Goal: Information Seeking & Learning: Find specific page/section

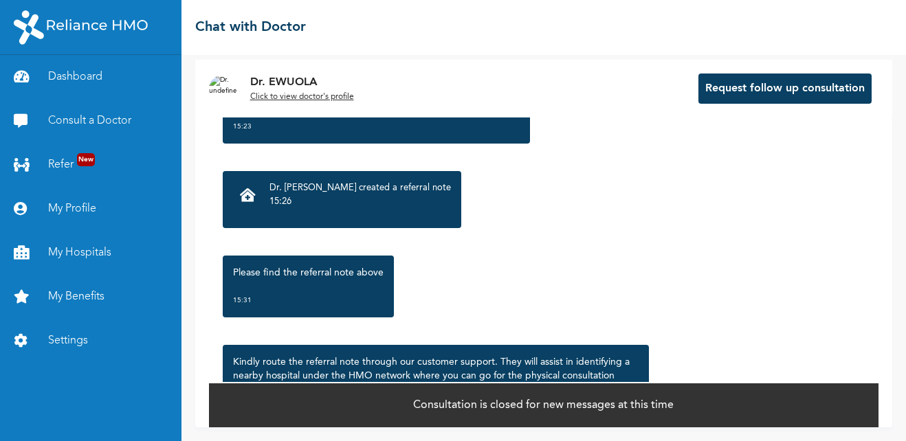
scroll to position [1453, 0]
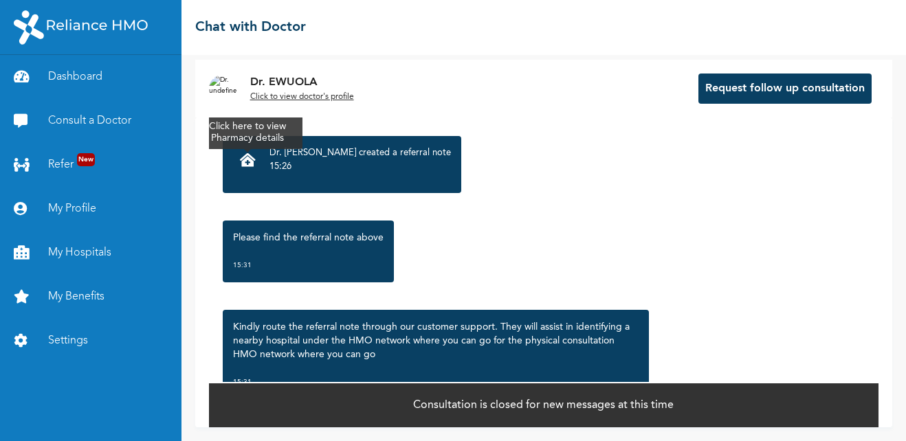
click at [247, 159] on icon at bounding box center [248, 160] width 16 height 14
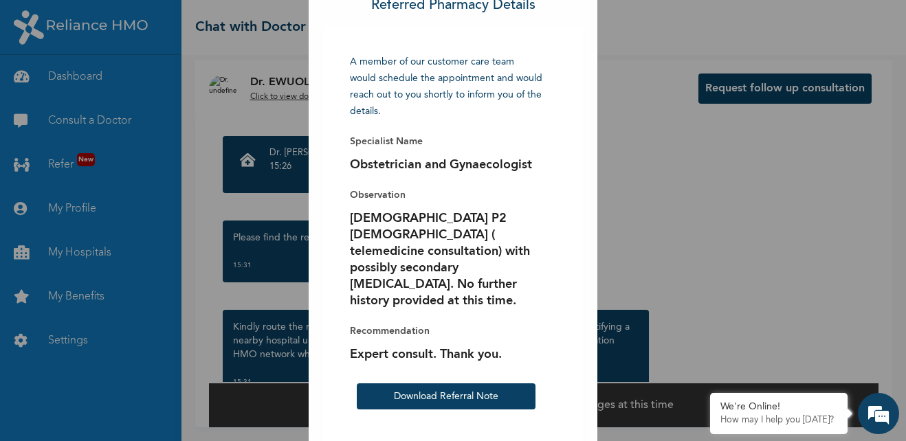
scroll to position [0, 0]
click at [452, 392] on link "Download Referral Note" at bounding box center [446, 397] width 105 height 10
click at [668, 261] on div "× Referred Pharmacy Details A member of our customer care team would schedule t…" at bounding box center [453, 220] width 906 height 441
click at [840, 135] on div "× Referred Pharmacy Details A member of our customer care team would schedule t…" at bounding box center [453, 220] width 906 height 441
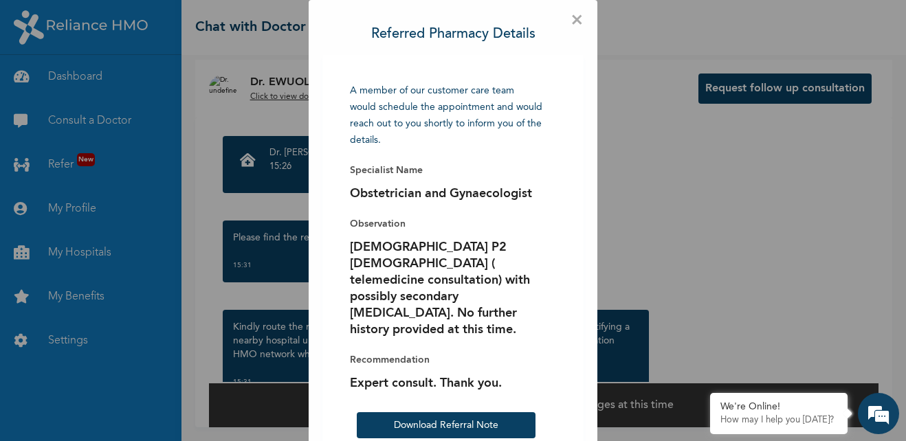
click at [573, 20] on span "×" at bounding box center [577, 21] width 13 height 14
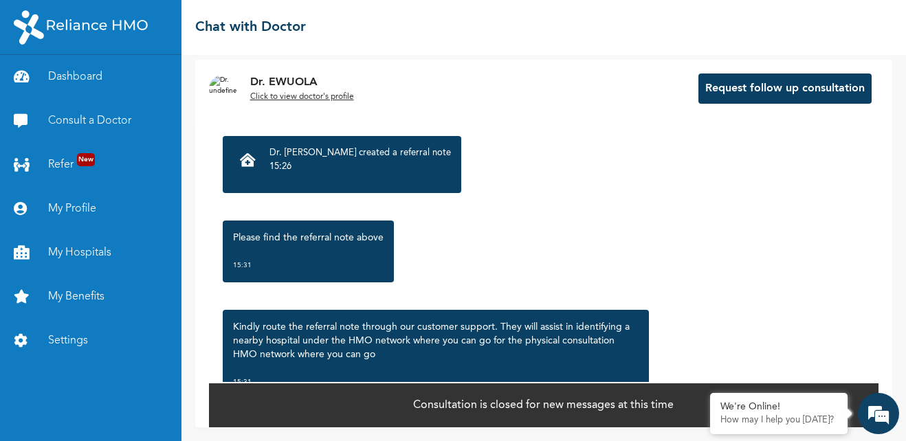
scroll to position [1591, 0]
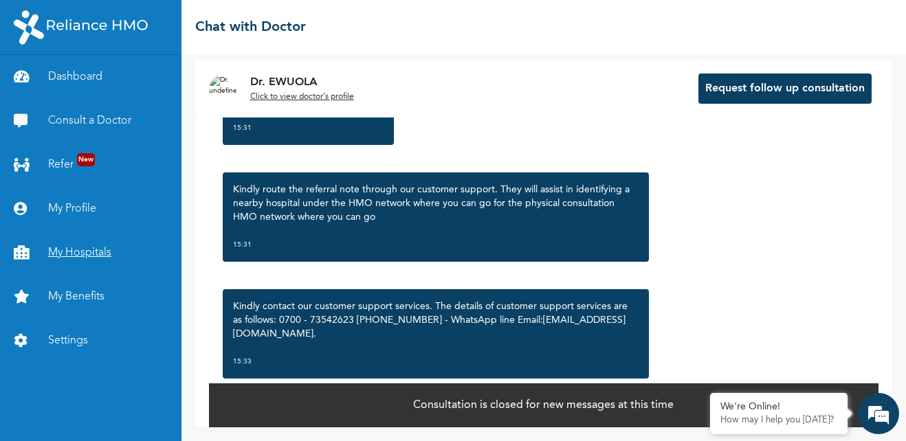
click at [79, 252] on link "My Hospitals" at bounding box center [91, 253] width 182 height 44
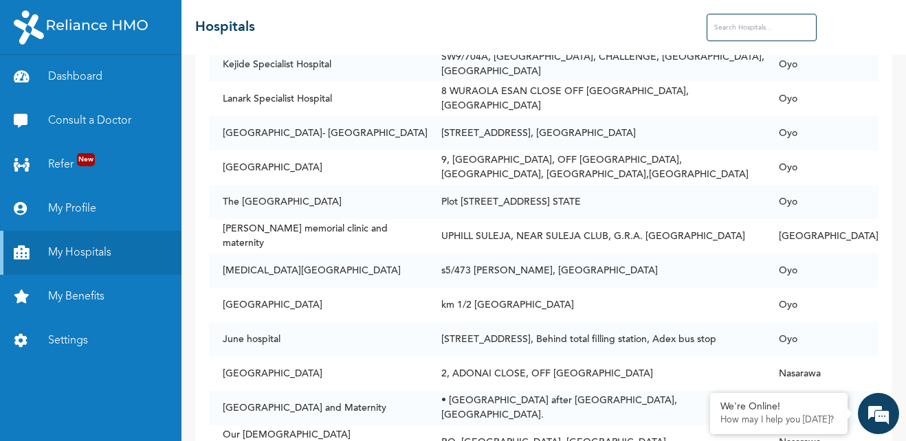
scroll to position [4194, 0]
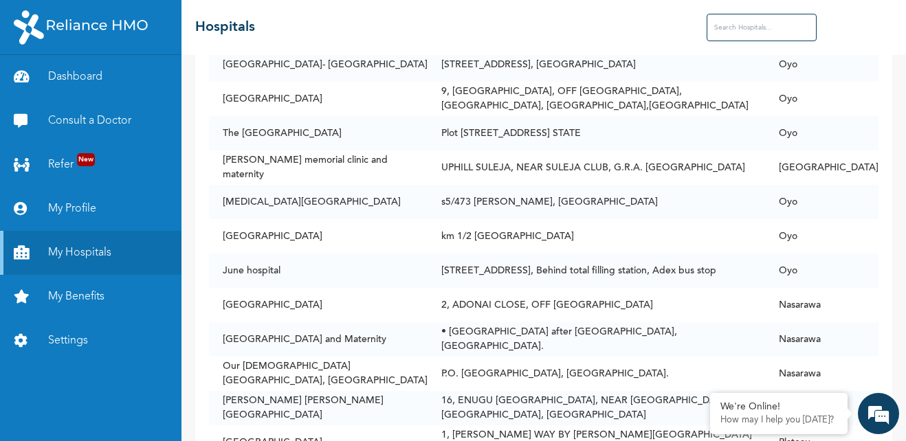
click at [726, 28] on input "text" at bounding box center [762, 28] width 110 height 28
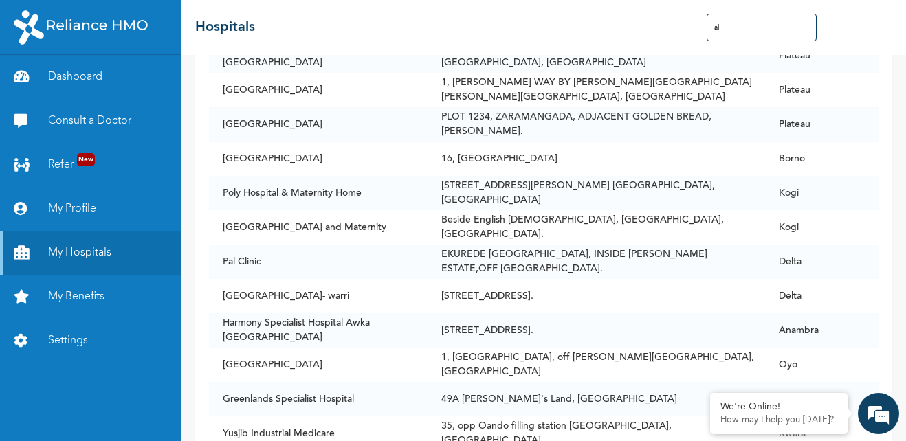
type input "a"
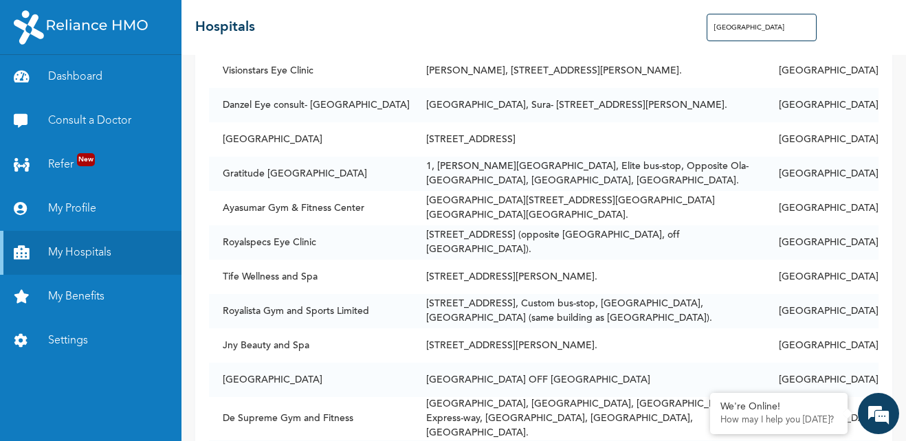
scroll to position [18603, 0]
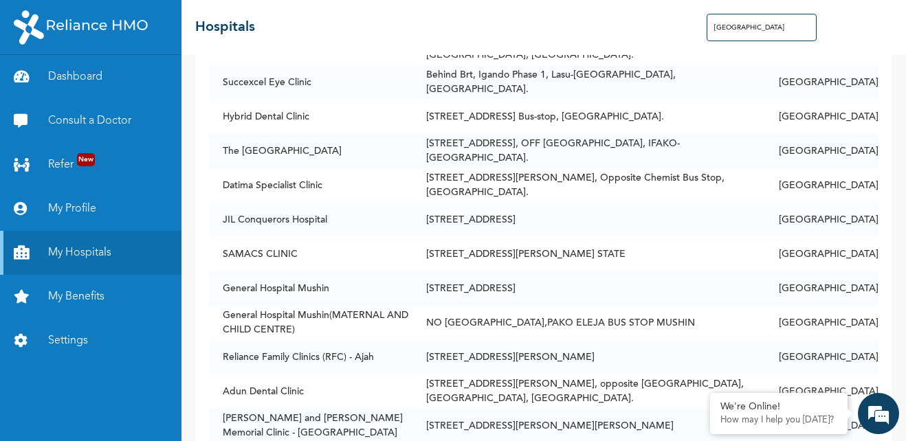
click at [763, 24] on input "LAGOS" at bounding box center [762, 28] width 110 height 28
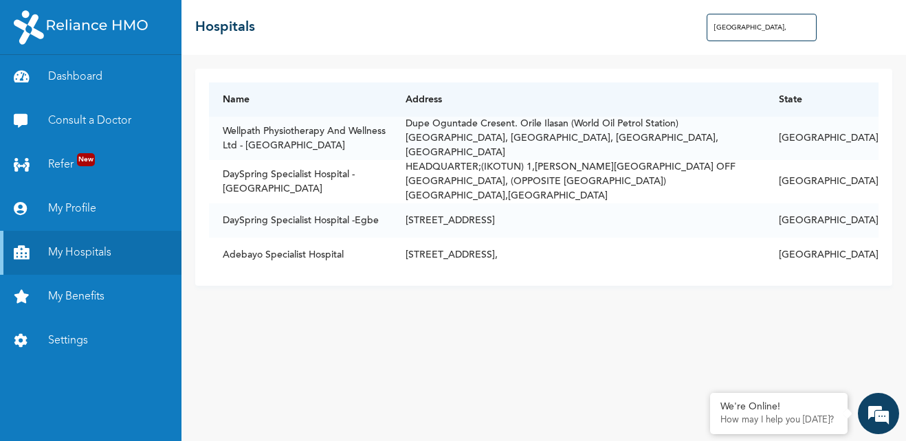
scroll to position [0, 0]
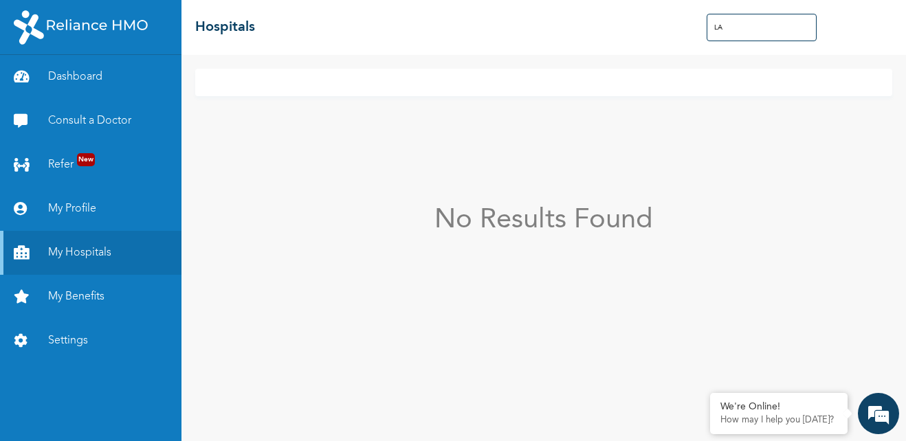
type input "L"
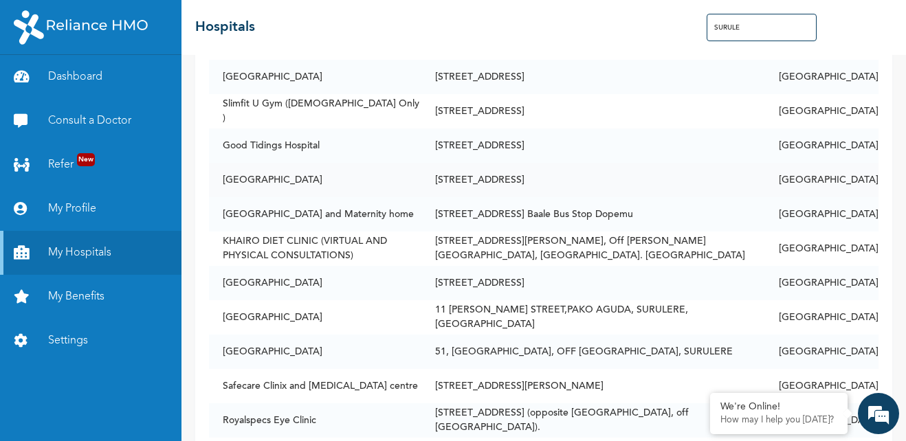
scroll to position [275, 0]
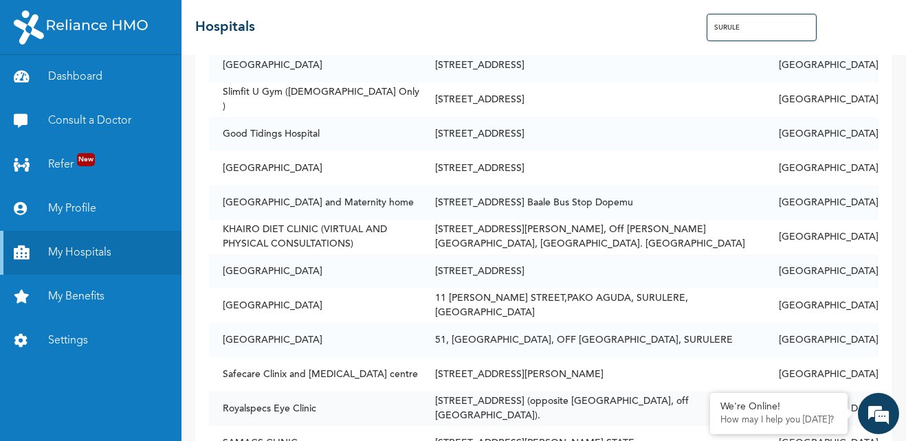
type input "SURULE"
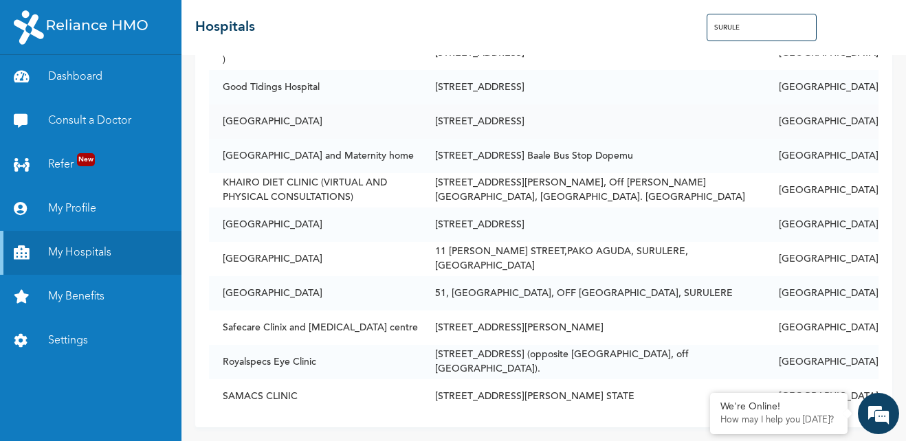
click at [637, 115] on td "[STREET_ADDRESS]" at bounding box center [593, 122] width 344 height 34
drag, startPoint x: 702, startPoint y: 118, endPoint x: 366, endPoint y: 126, distance: 336.3
click at [365, 126] on tr "Kingtrust Medical Center 105 Ogunlana Dr, Surulere, Lagos Lagos" at bounding box center [544, 122] width 670 height 34
drag, startPoint x: 367, startPoint y: 126, endPoint x: 356, endPoint y: 106, distance: 22.8
click at [356, 106] on td "[GEOGRAPHIC_DATA]" at bounding box center [315, 122] width 212 height 34
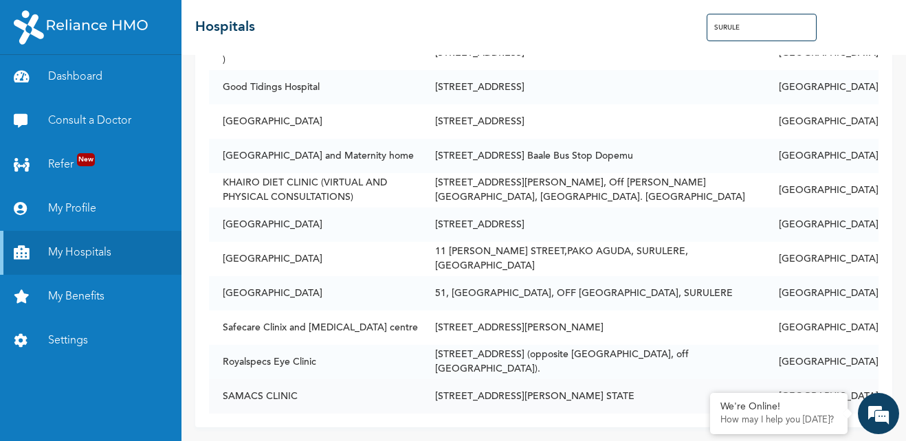
click at [293, 388] on td "SAMACS CLINIC" at bounding box center [315, 397] width 212 height 34
drag, startPoint x: 298, startPoint y: 387, endPoint x: 214, endPoint y: 385, distance: 84.6
click at [214, 385] on td "SAMACS CLINIC" at bounding box center [315, 397] width 212 height 34
copy td "SAMACS CLINIC"
drag, startPoint x: 345, startPoint y: 105, endPoint x: 221, endPoint y: 115, distance: 124.8
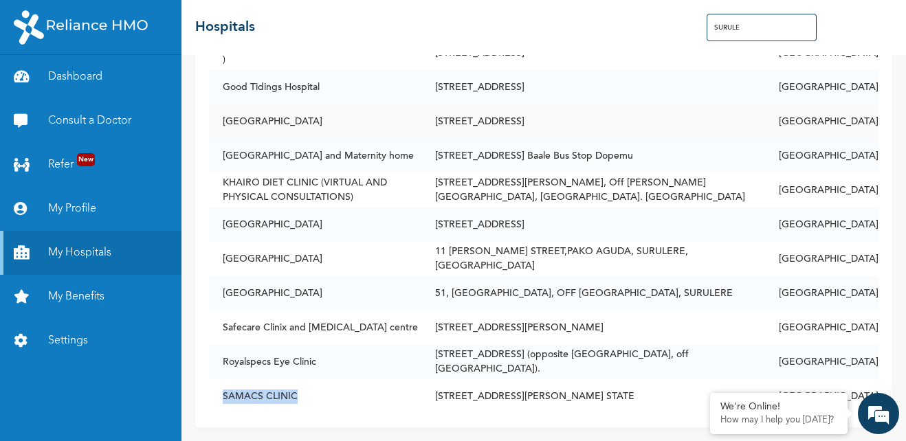
click at [221, 115] on td "[GEOGRAPHIC_DATA]" at bounding box center [315, 122] width 212 height 34
copy td "[GEOGRAPHIC_DATA]"
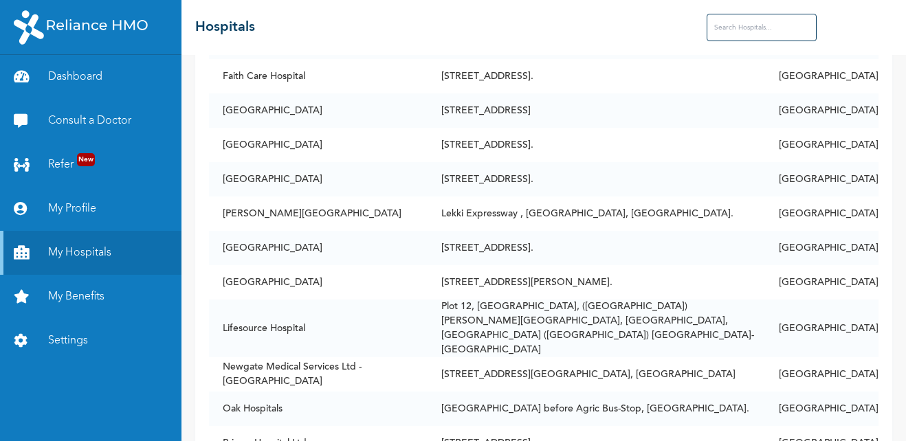
scroll to position [370, 0]
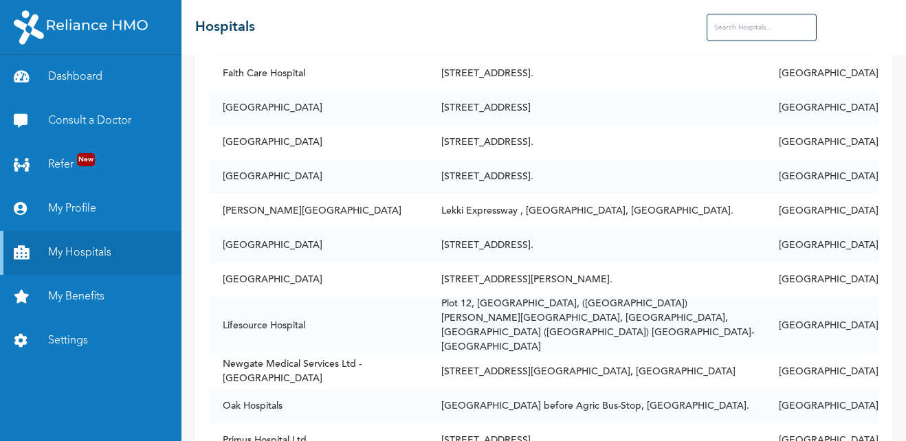
click at [732, 22] on input "text" at bounding box center [762, 28] width 110 height 28
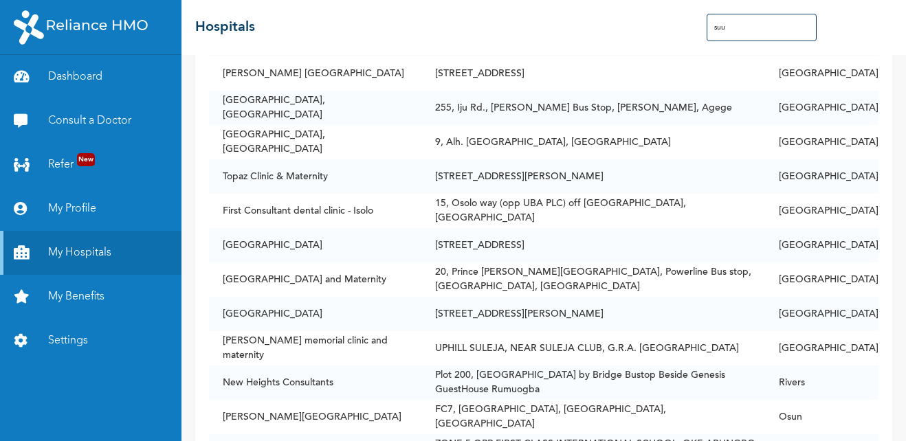
scroll to position [0, 0]
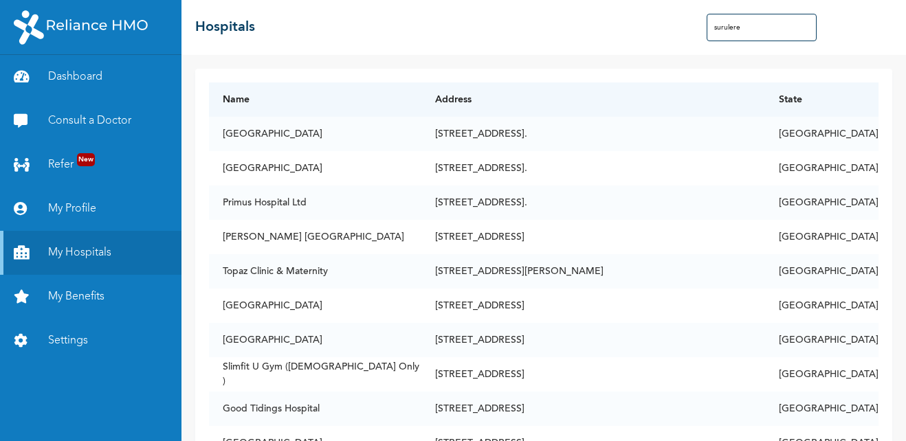
type input "surulere"
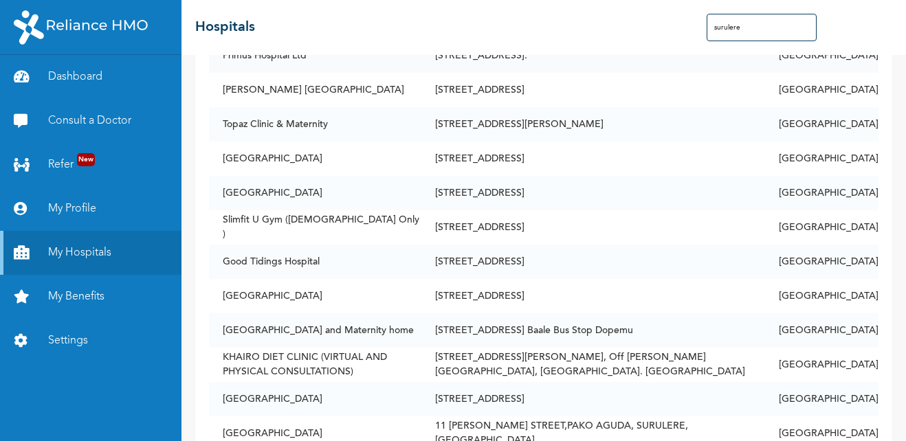
scroll to position [332, 0]
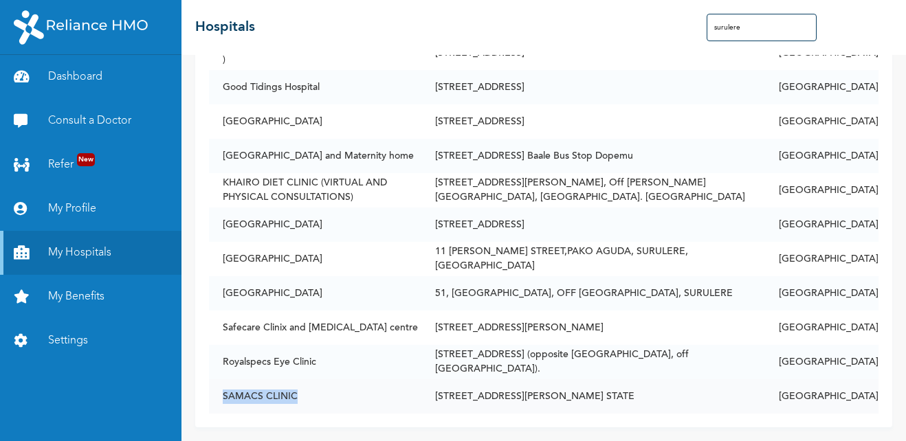
drag, startPoint x: 303, startPoint y: 386, endPoint x: 219, endPoint y: 394, distance: 84.3
click at [219, 394] on td "SAMACS CLINIC" at bounding box center [315, 397] width 212 height 34
copy td "SAMACS CLINIC"
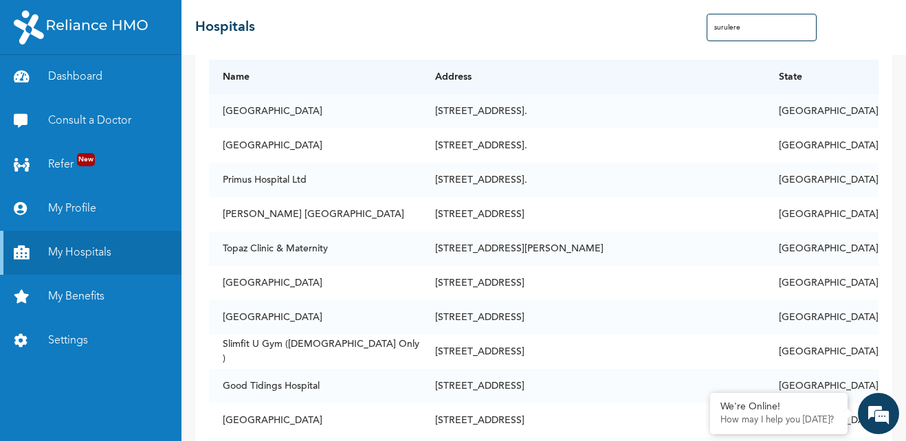
scroll to position [22, 0]
drag, startPoint x: 320, startPoint y: 182, endPoint x: 224, endPoint y: 181, distance: 95.6
click at [224, 181] on td "Primus Hospital Ltd" at bounding box center [315, 181] width 212 height 34
copy td "Primus Hospital Ltd"
click at [753, 105] on td "[STREET_ADDRESS]." at bounding box center [593, 112] width 344 height 34
